Goal: Task Accomplishment & Management: Manage account settings

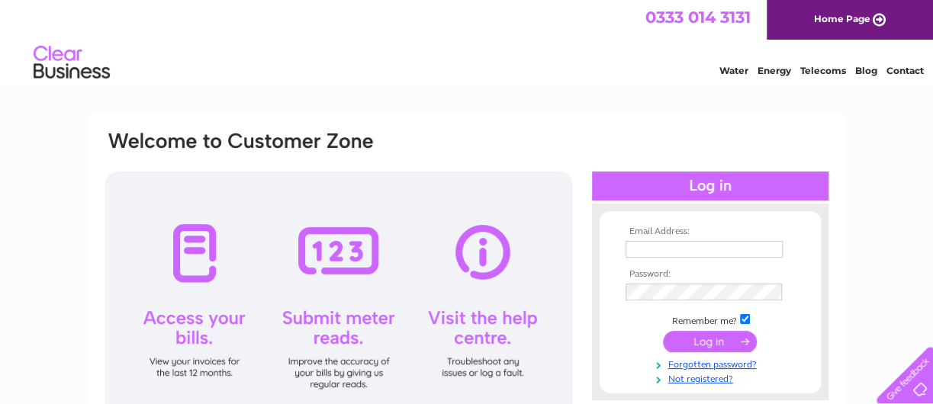
type input "[PERSON_NAME][EMAIL_ADDRESS][PERSON_NAME][DOMAIN_NAME]"
click at [702, 339] on input "submit" at bounding box center [710, 341] width 94 height 21
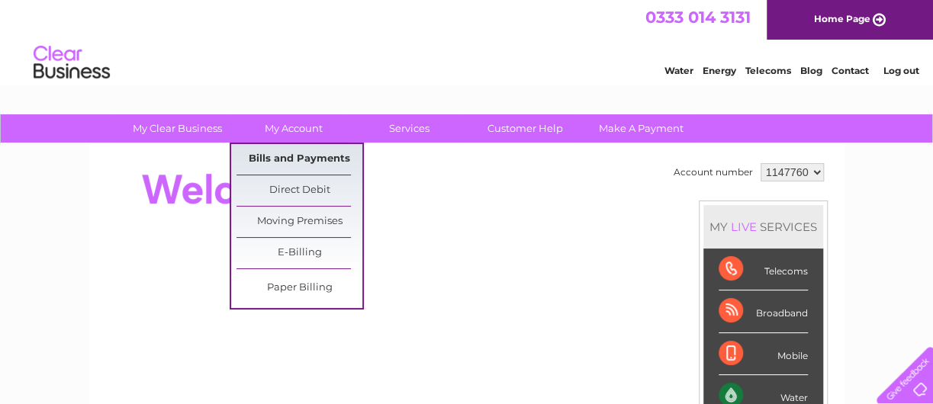
click at [299, 156] on link "Bills and Payments" at bounding box center [299, 159] width 126 height 31
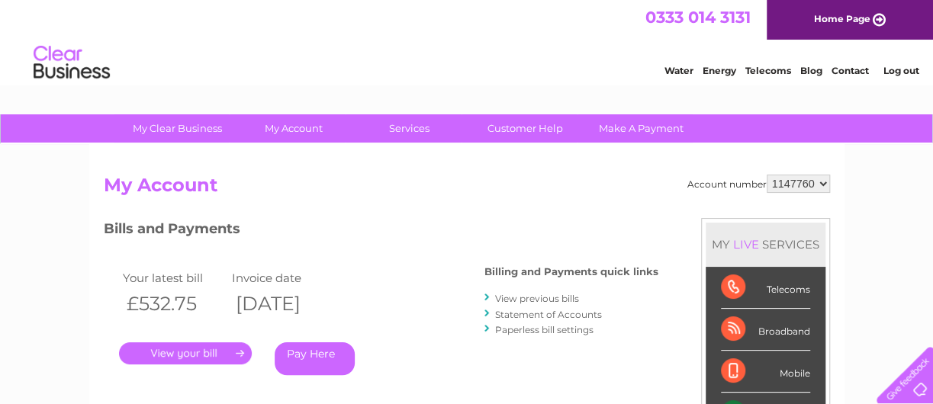
click at [216, 349] on link "." at bounding box center [185, 354] width 133 height 22
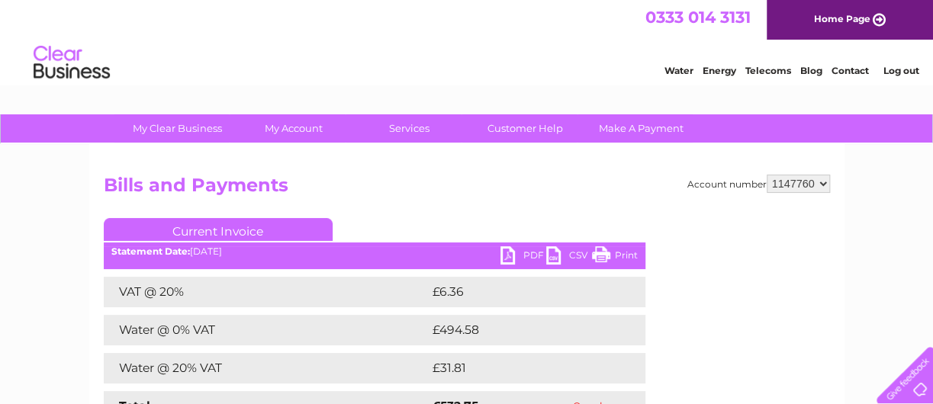
click at [520, 250] on link "PDF" at bounding box center [523, 257] width 46 height 22
click at [520, 257] on link "PDF" at bounding box center [523, 257] width 46 height 22
